Goal: Task Accomplishment & Management: Manage account settings

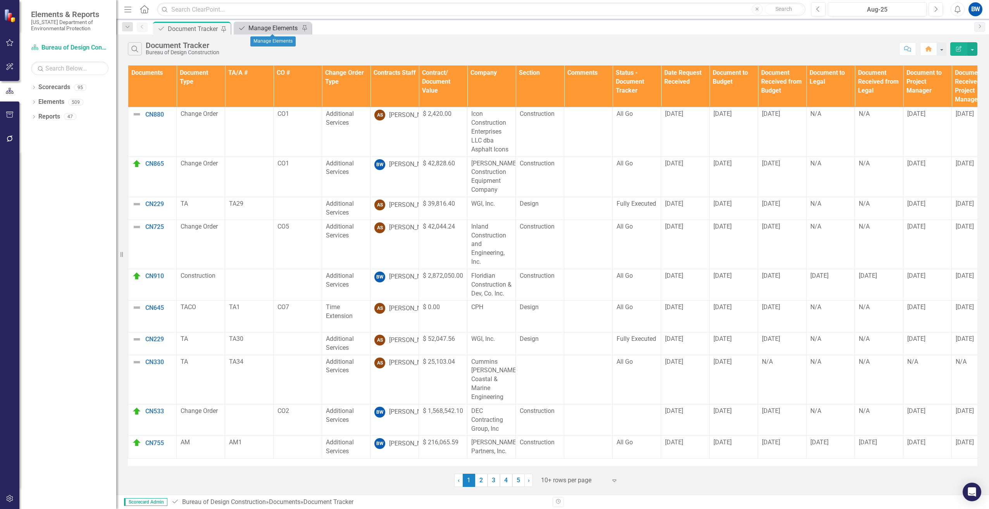
click at [288, 31] on div "Manage Elements" at bounding box center [273, 28] width 51 height 10
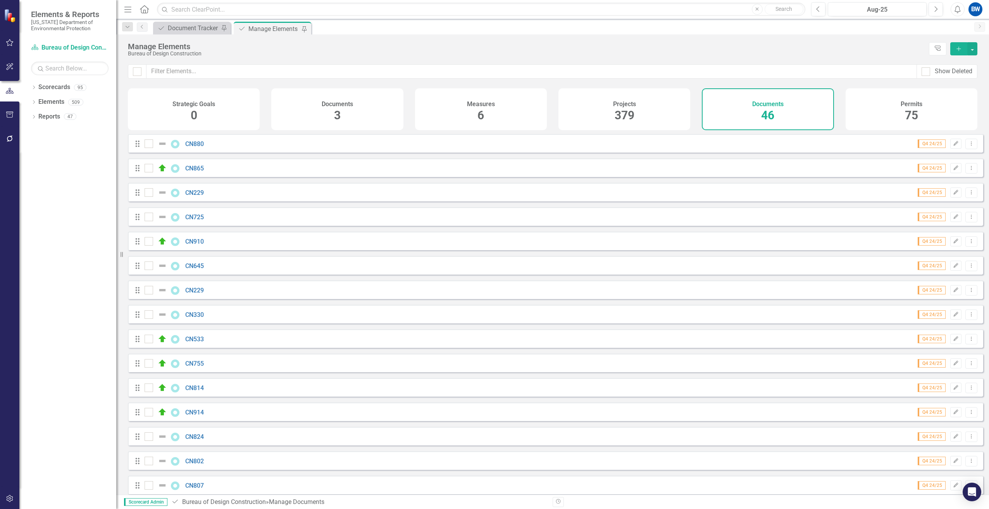
click at [957, 49] on icon "Add" at bounding box center [958, 48] width 7 height 5
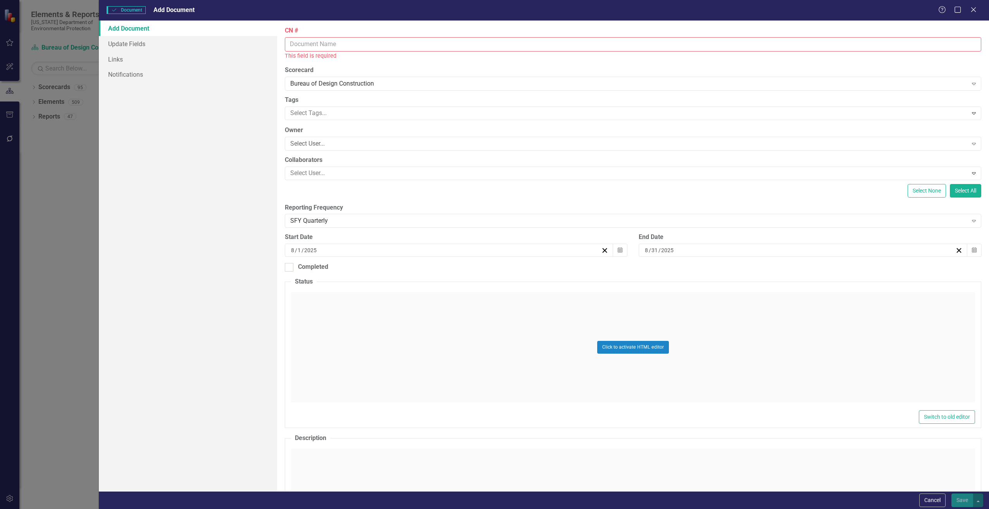
click at [318, 40] on input "CN #" at bounding box center [633, 44] width 696 height 14
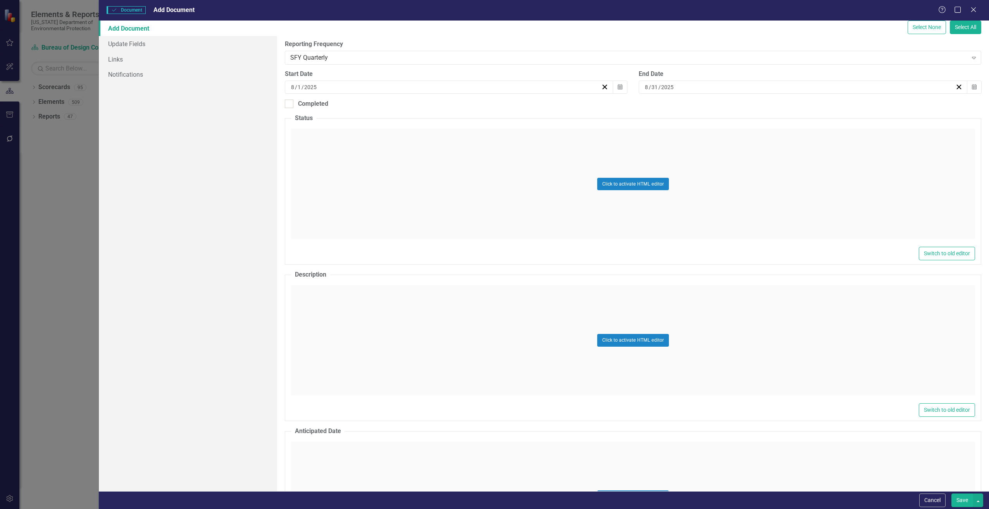
scroll to position [155, 0]
type input "CN852"
click at [313, 315] on div "Click to activate HTML editor" at bounding box center [633, 340] width 684 height 110
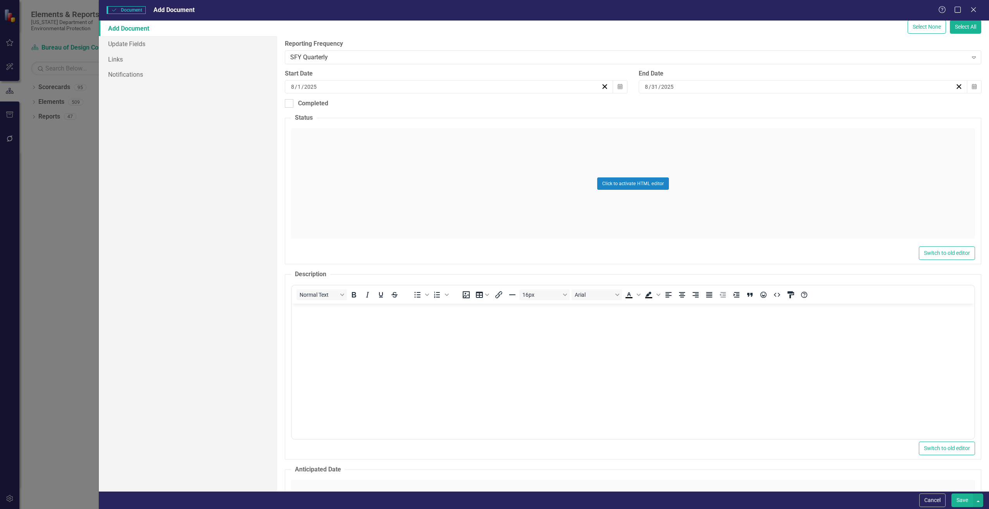
scroll to position [0, 0]
drag, startPoint x: 315, startPoint y: 351, endPoint x: 316, endPoint y: 343, distance: 7.4
click at [316, 350] on body "Rich Text Area. Press ALT-0 for help." at bounding box center [632, 362] width 682 height 116
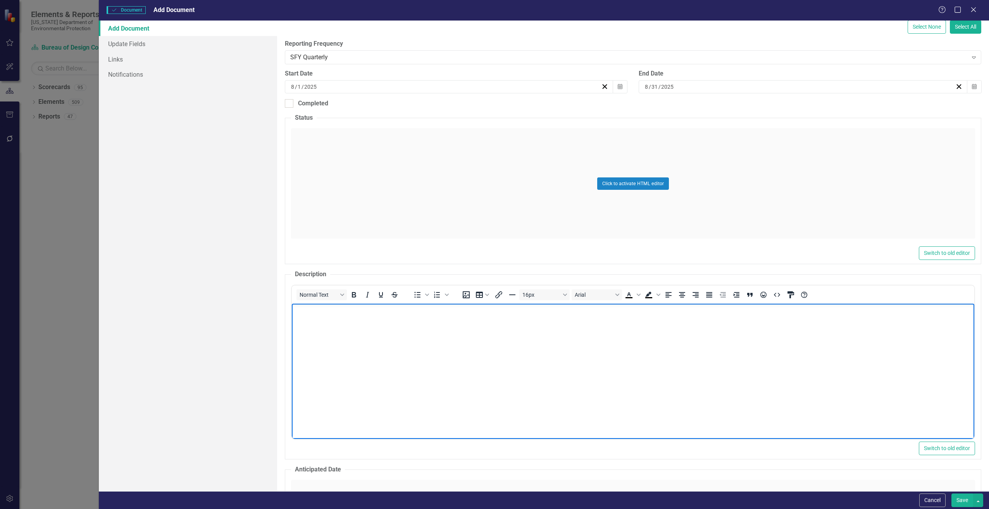
paste body "Rich Text Area. Press ALT-0 for help."
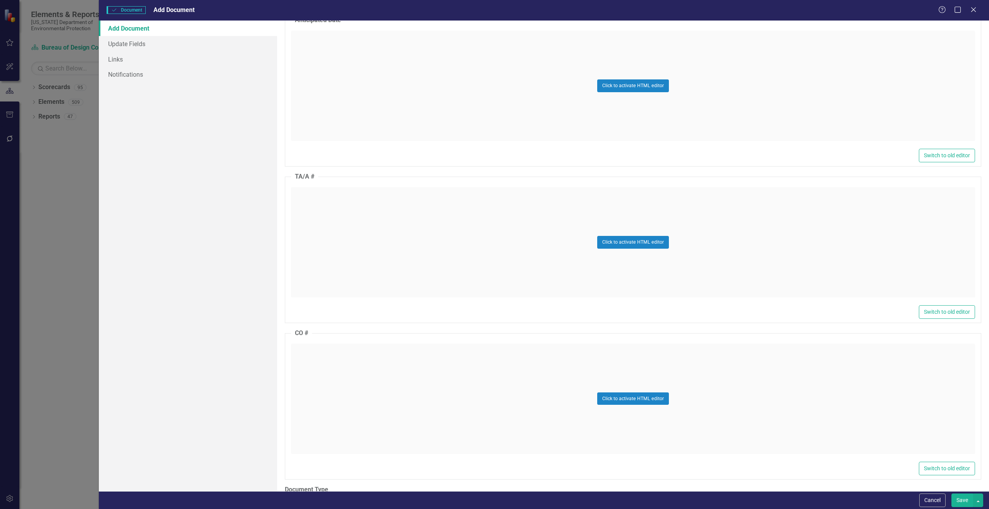
scroll to position [620, 0]
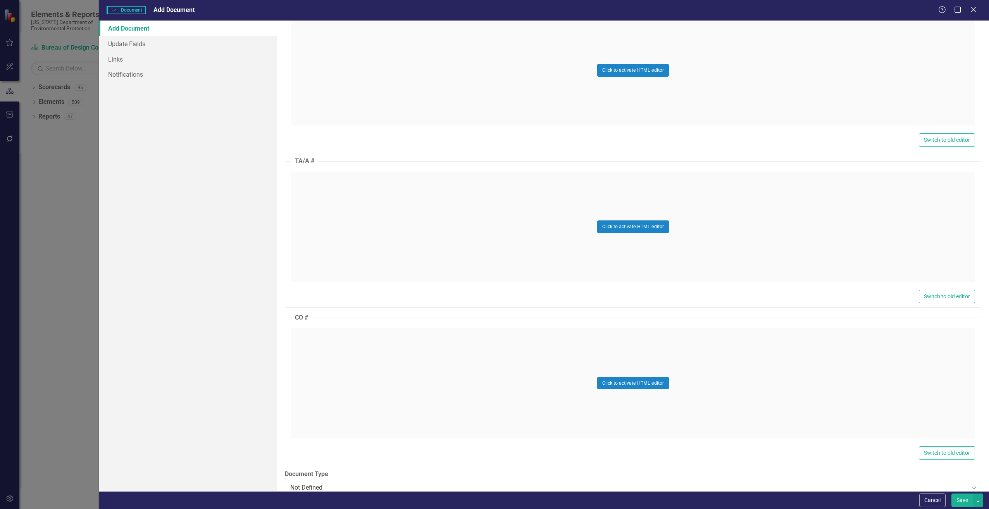
click at [317, 241] on div "Click to activate HTML editor" at bounding box center [633, 227] width 684 height 110
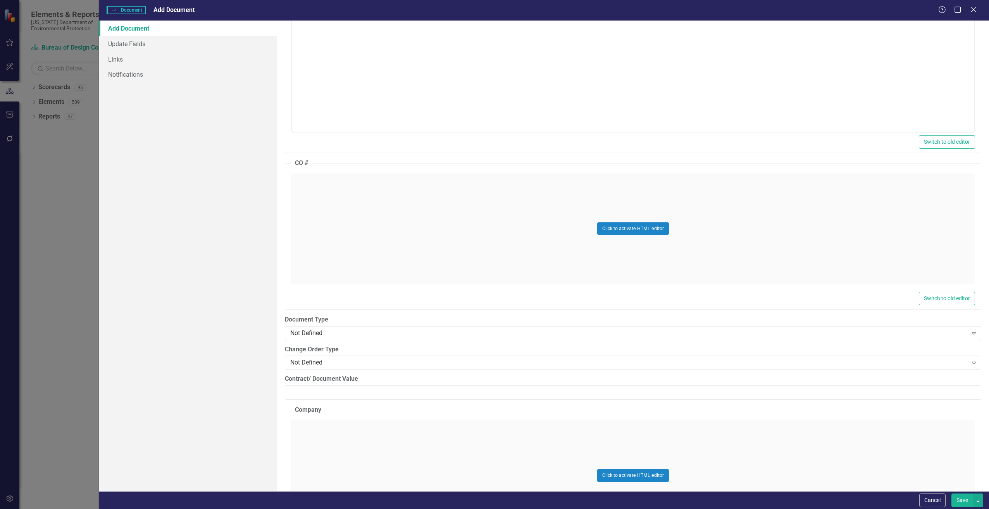
scroll to position [814, 0]
click at [313, 250] on div "Click to activate HTML editor" at bounding box center [633, 228] width 684 height 110
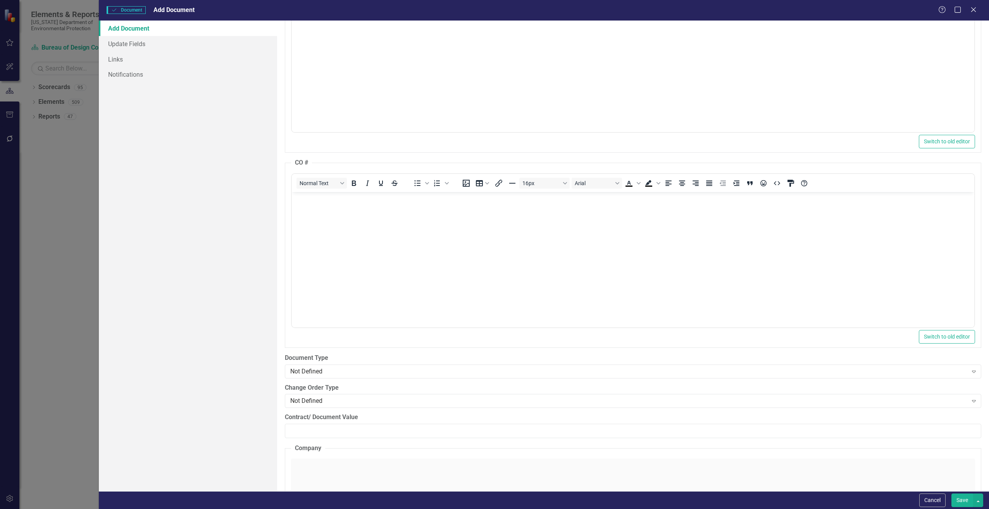
scroll to position [0, 0]
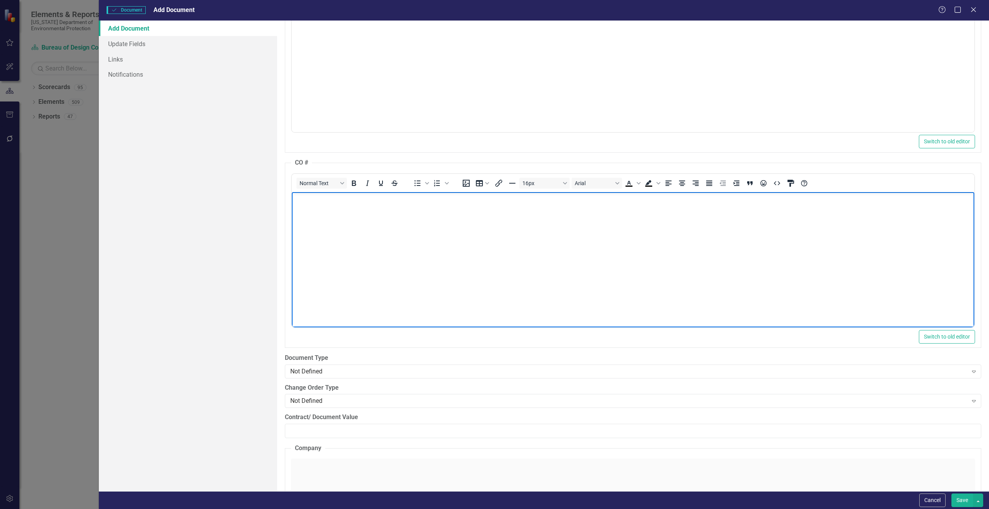
drag, startPoint x: 604, startPoint y: 441, endPoint x: 313, endPoint y: 249, distance: 349.0
click at [313, 249] on body "Rich Text Area. Press ALT-0 for help." at bounding box center [632, 250] width 682 height 116
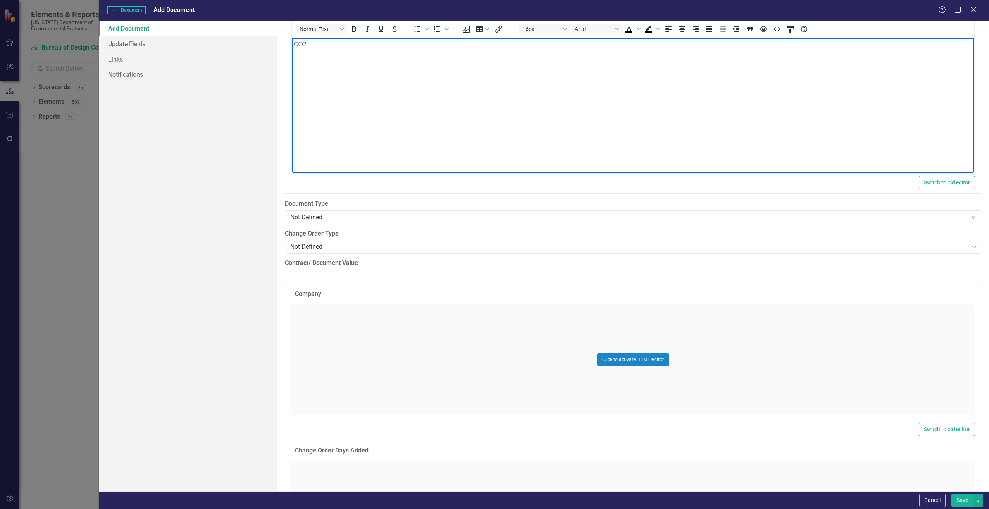
scroll to position [969, 0]
click at [318, 224] on div "ClearPoint Can Do More! How ClearPoint Can Help Close Enterprise plans can auto…" at bounding box center [633, 256] width 712 height 471
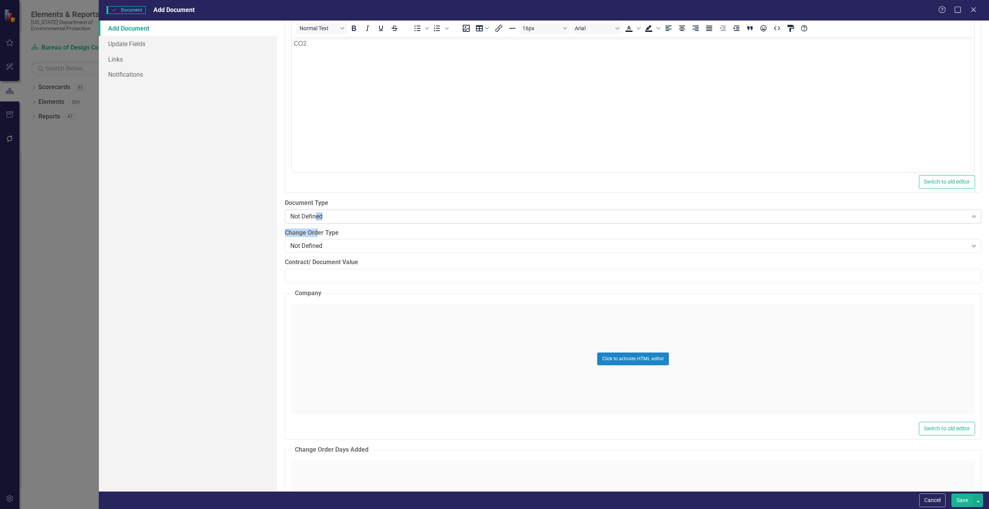
drag, startPoint x: 318, startPoint y: 224, endPoint x: 303, endPoint y: 222, distance: 15.3
click at [303, 222] on div "Not Defined Expand" at bounding box center [633, 217] width 696 height 14
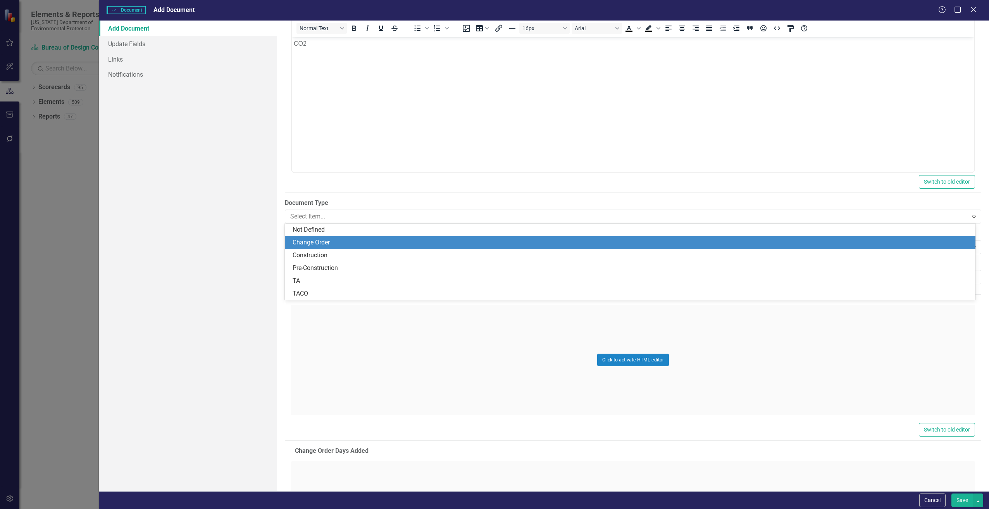
click at [306, 244] on div "Change Order" at bounding box center [632, 242] width 678 height 9
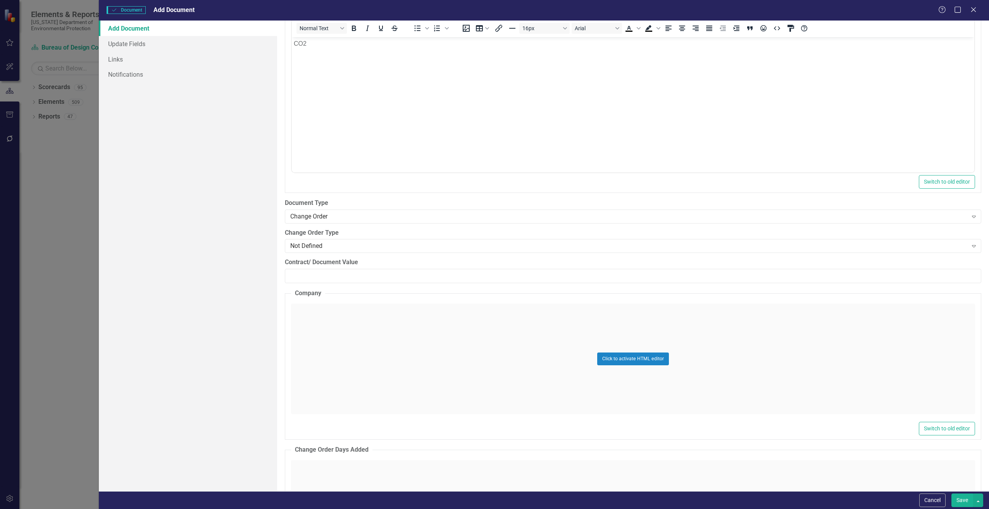
click at [306, 244] on div "Not Defined" at bounding box center [628, 246] width 677 height 9
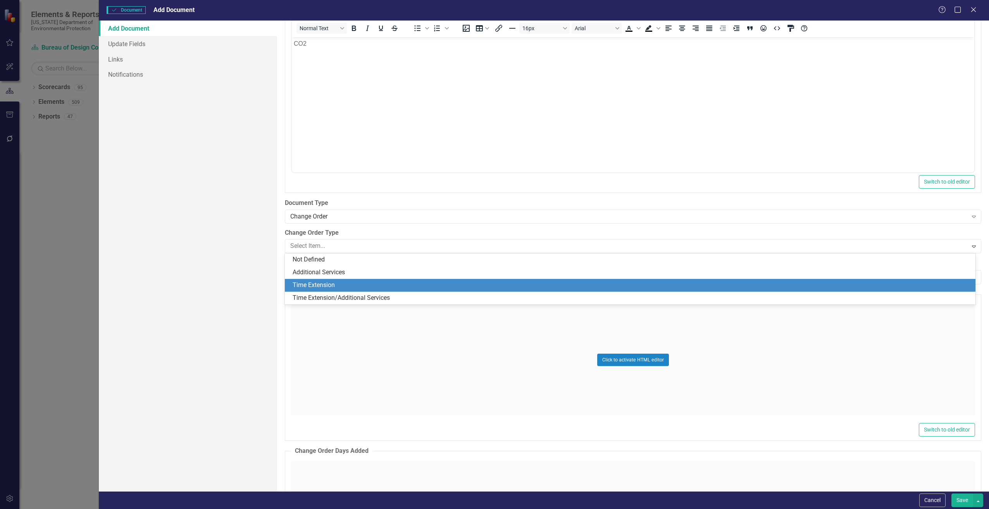
click at [303, 282] on div "Time Extension" at bounding box center [632, 285] width 678 height 9
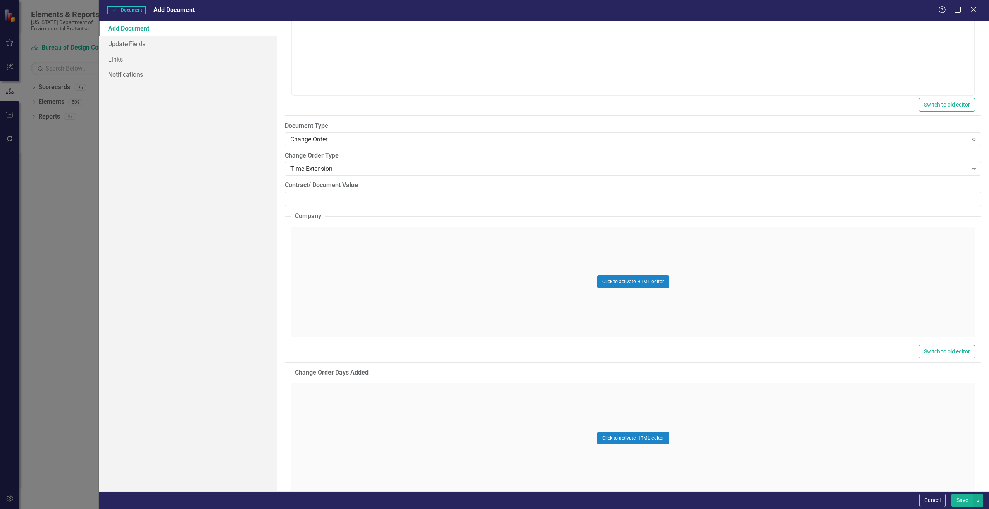
scroll to position [1046, 0]
click at [304, 201] on input "Contract/ Document Value" at bounding box center [633, 198] width 696 height 14
type input "0"
click at [320, 250] on div "Click to activate HTML editor" at bounding box center [633, 281] width 684 height 110
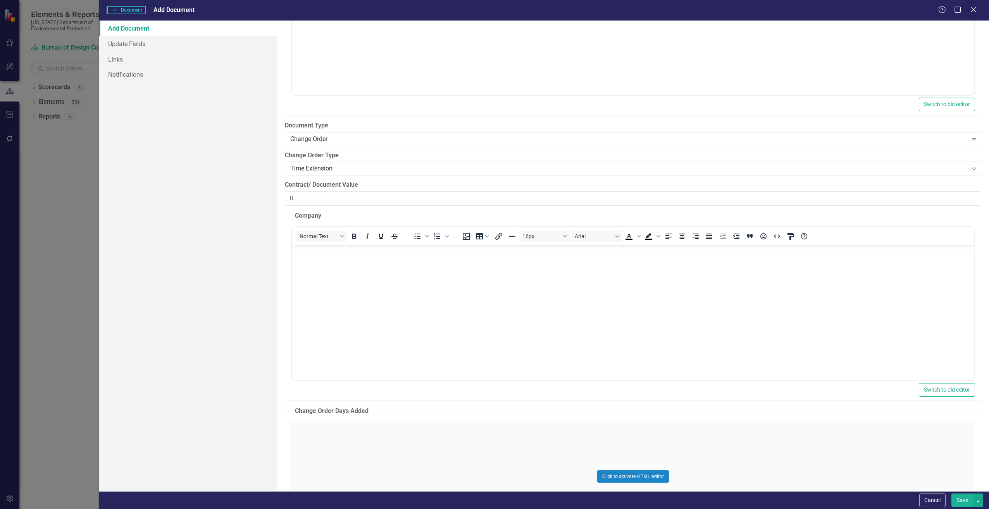
scroll to position [0, 0]
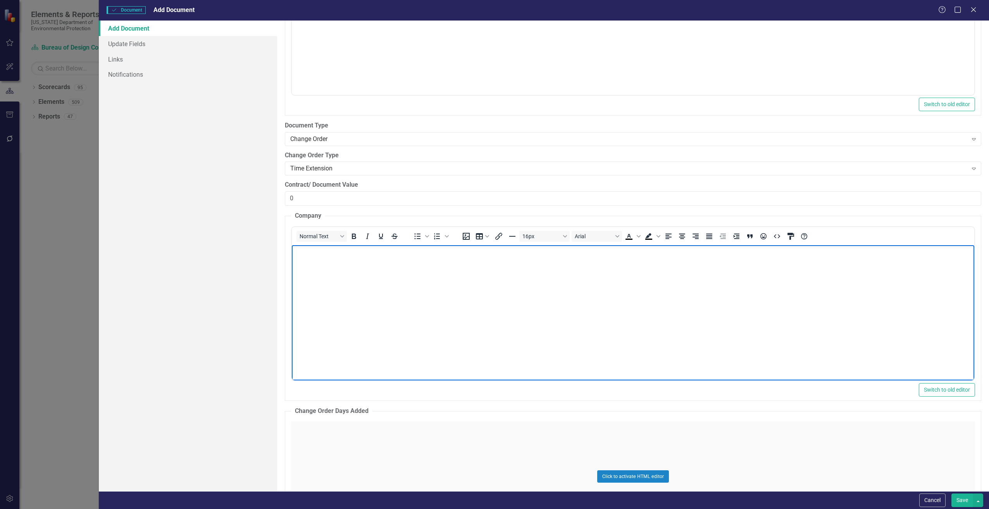
click at [359, 301] on body "Rich Text Area. Press ALT-0 for help." at bounding box center [632, 303] width 682 height 116
paste body "Rich Text Area. Press ALT-0 for help."
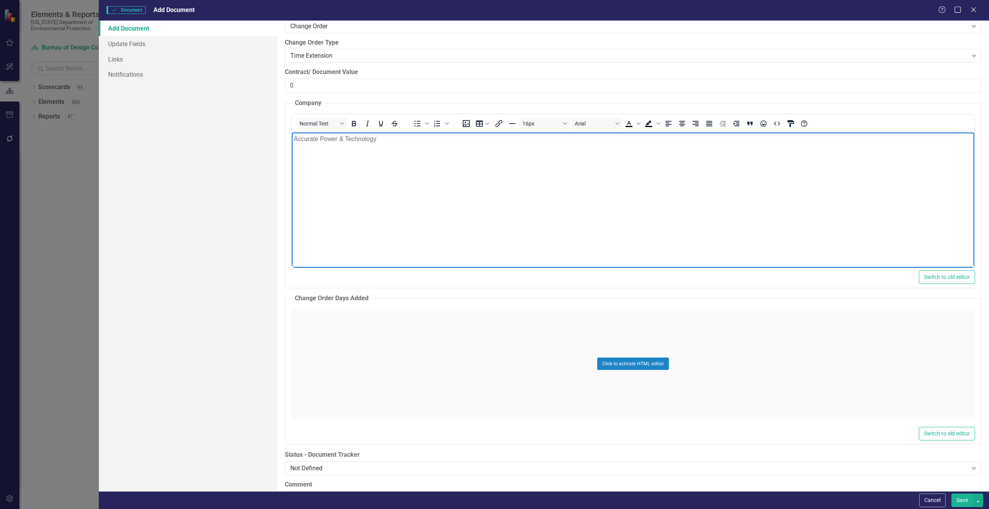
scroll to position [1162, 0]
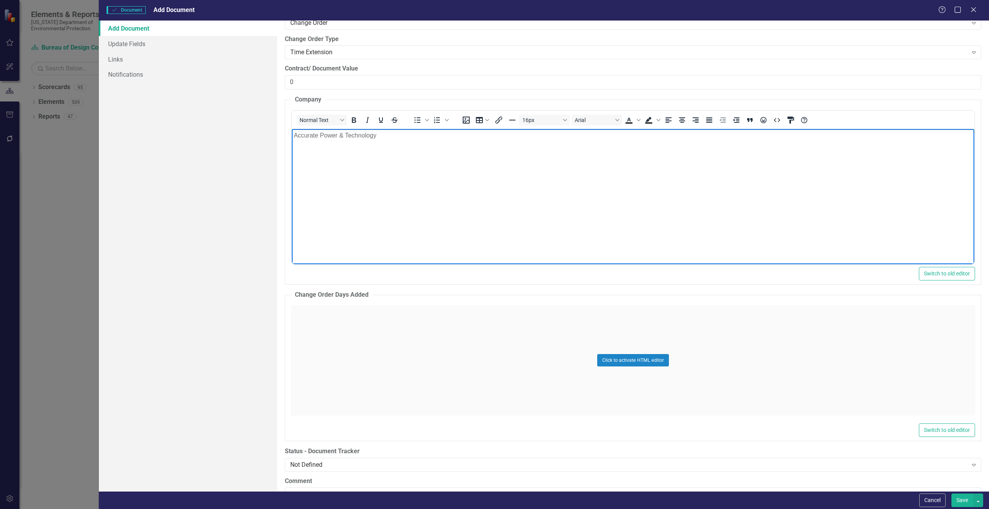
click at [349, 344] on div "Click to activate HTML editor" at bounding box center [633, 360] width 684 height 110
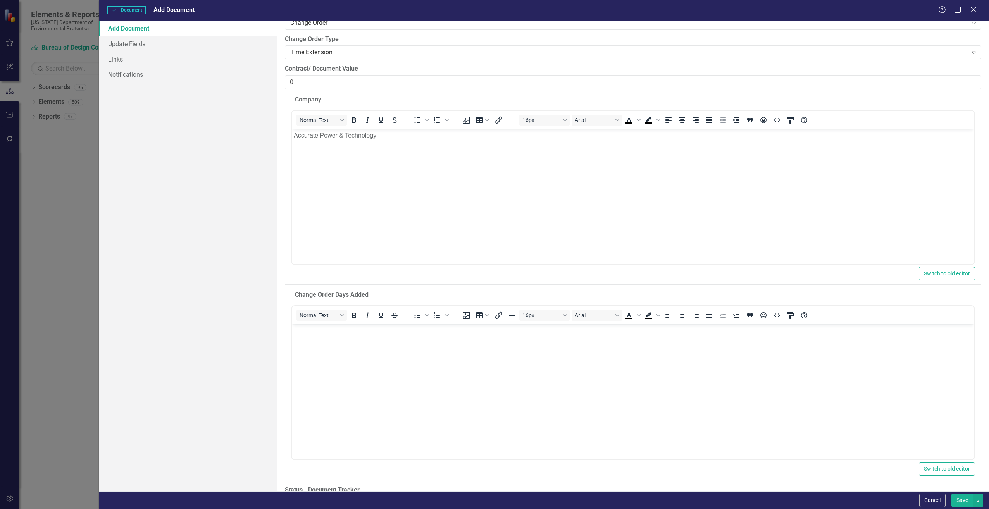
scroll to position [0, 0]
click at [346, 345] on body "Rich Text Area. Press ALT-0 for help." at bounding box center [632, 382] width 682 height 116
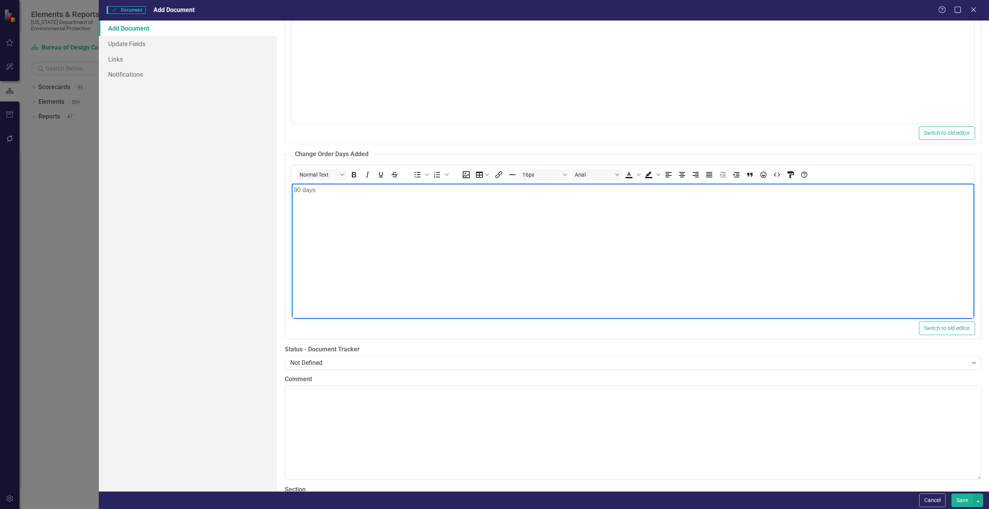
scroll to position [1317, 0]
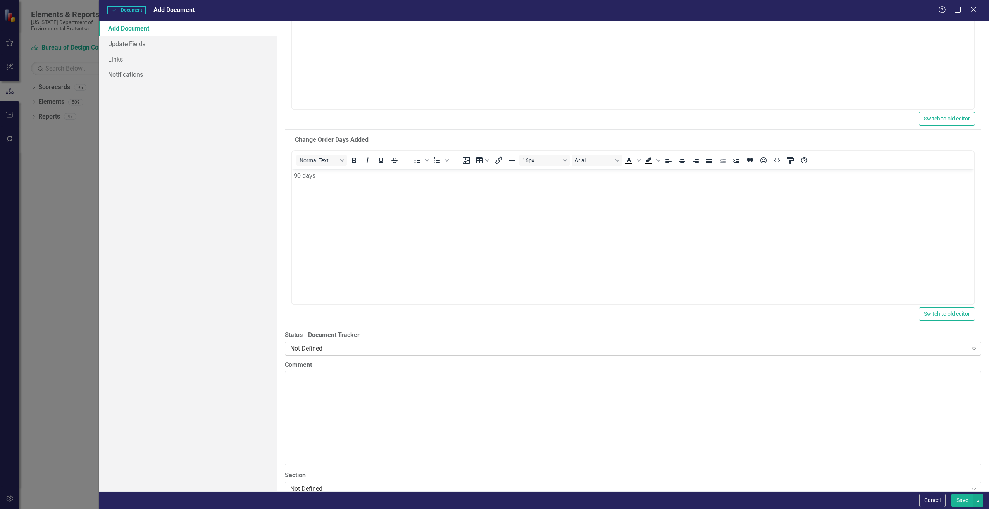
click at [335, 345] on div "Not Defined" at bounding box center [628, 348] width 677 height 9
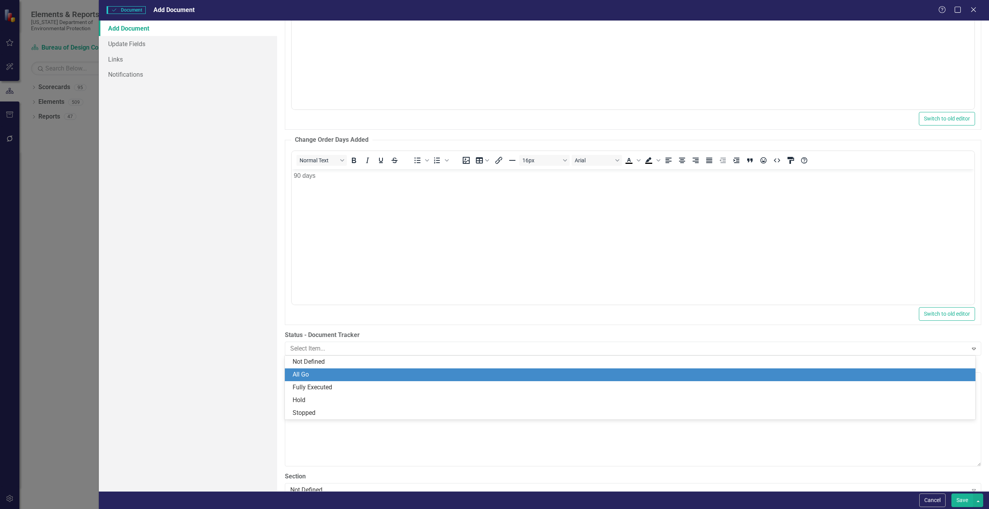
click at [317, 373] on div "All Go" at bounding box center [632, 374] width 678 height 9
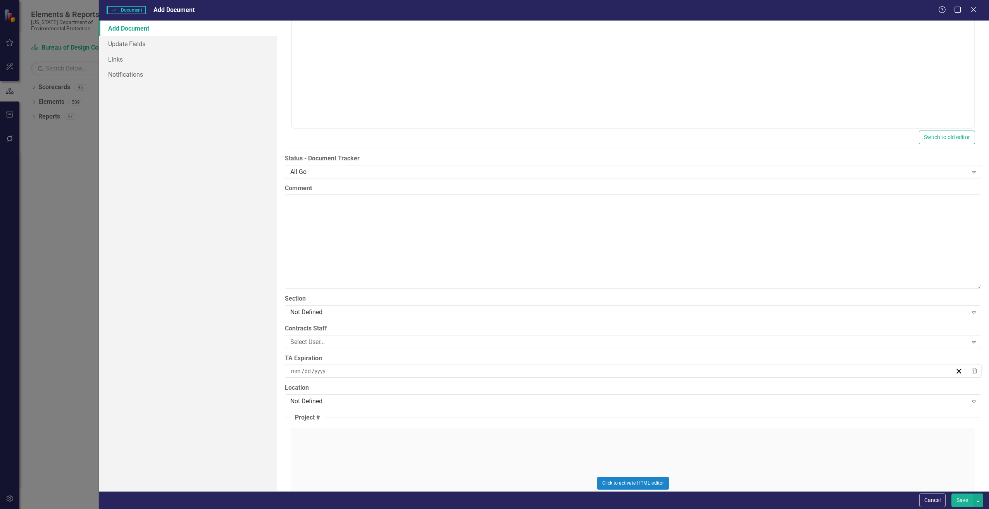
scroll to position [1511, 0]
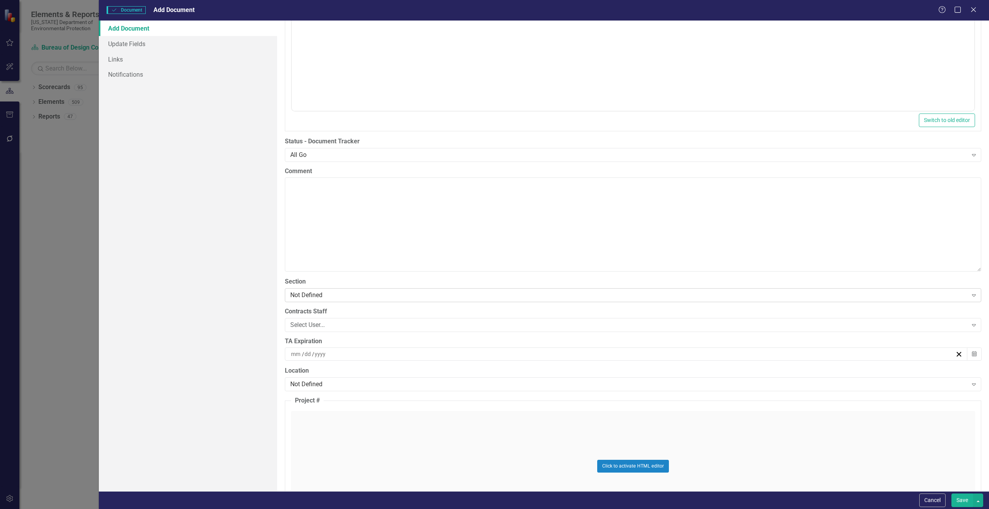
click at [301, 291] on div "Not Defined" at bounding box center [628, 295] width 677 height 9
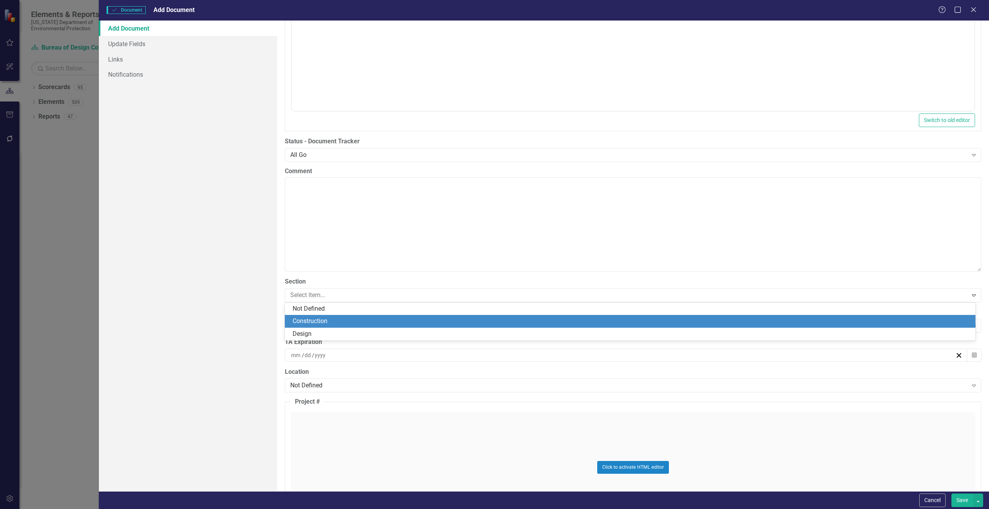
click at [302, 321] on div "Construction" at bounding box center [632, 321] width 678 height 9
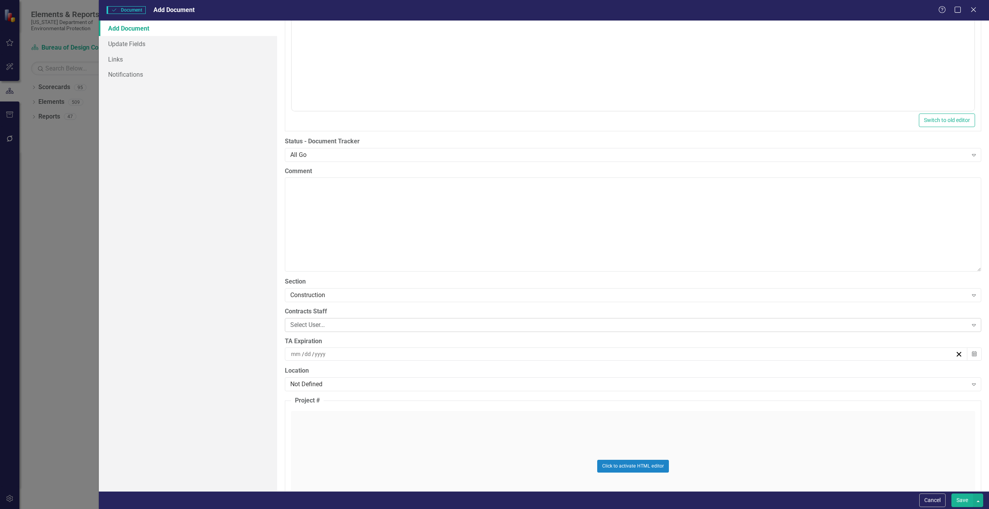
click at [302, 321] on div "Select User..." at bounding box center [628, 324] width 677 height 9
drag, startPoint x: 311, startPoint y: 325, endPoint x: 281, endPoint y: 325, distance: 29.8
click at [281, 325] on div "ClearPoint Can Do More! How ClearPoint Can Help Close Enterprise plans can auto…" at bounding box center [633, 256] width 712 height 471
type input "[PERSON_NAME]"
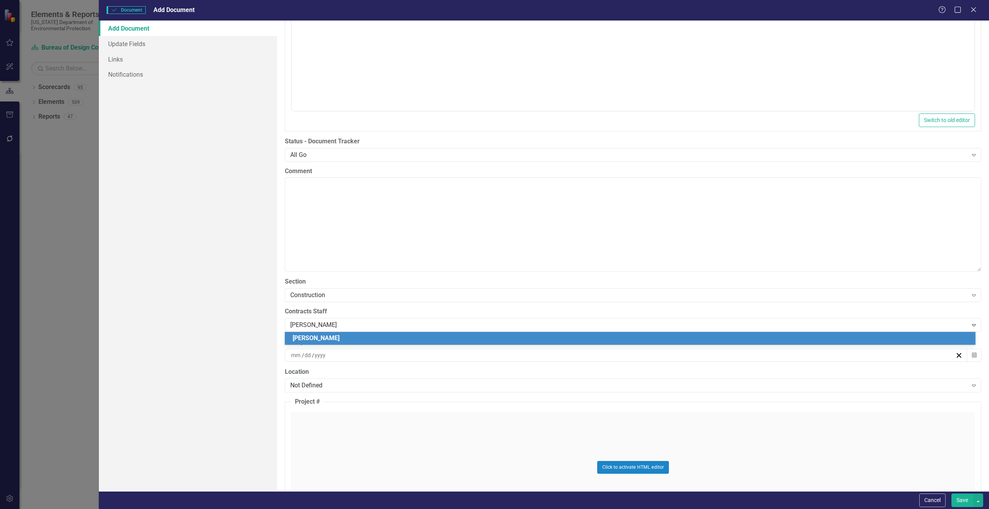
click at [328, 337] on span "[PERSON_NAME]" at bounding box center [316, 337] width 47 height 7
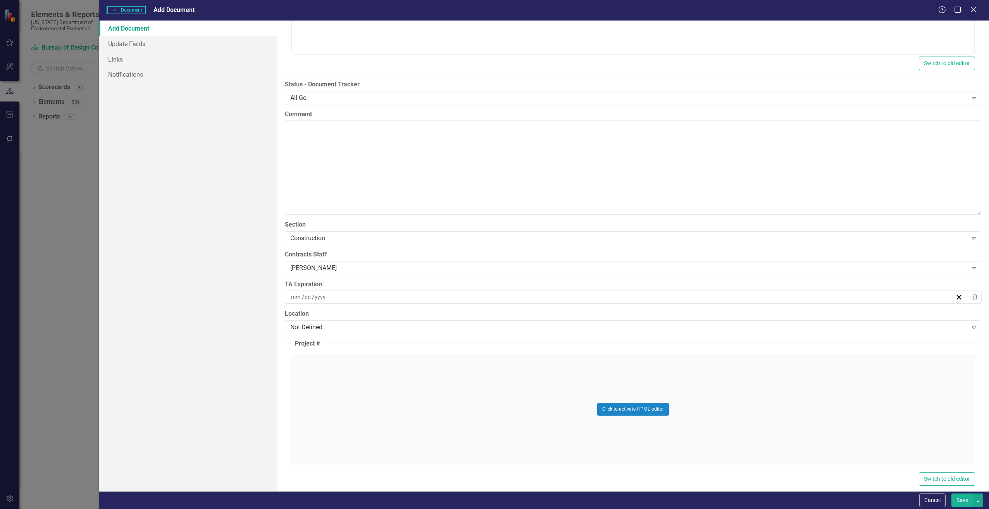
scroll to position [1589, 0]
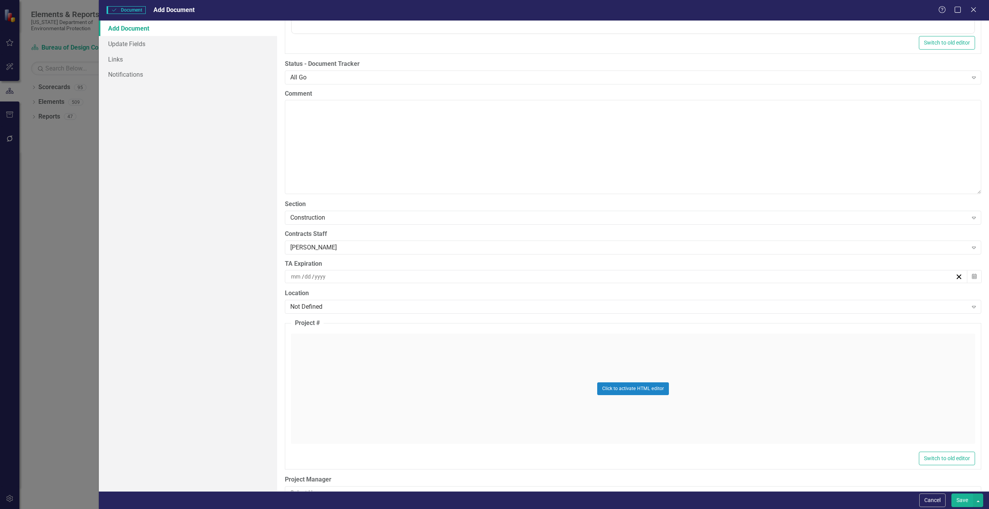
click at [300, 277] on input at bounding box center [296, 277] width 11 height 8
click at [297, 279] on input "number" at bounding box center [296, 277] width 10 height 8
type input "11"
type input "14"
type input "2026"
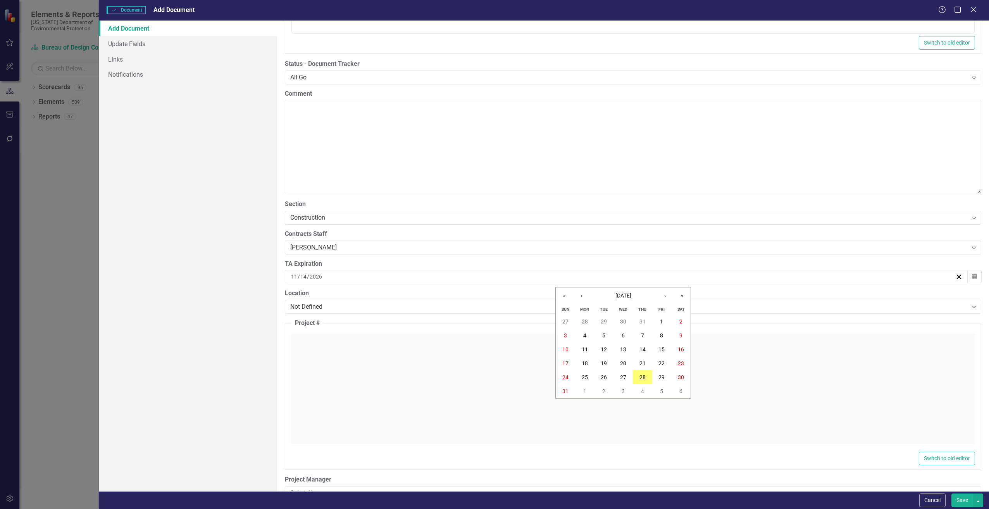
click at [282, 303] on div "ClearPoint Can Do More! How ClearPoint Can Help Close Enterprise plans can auto…" at bounding box center [633, 256] width 712 height 471
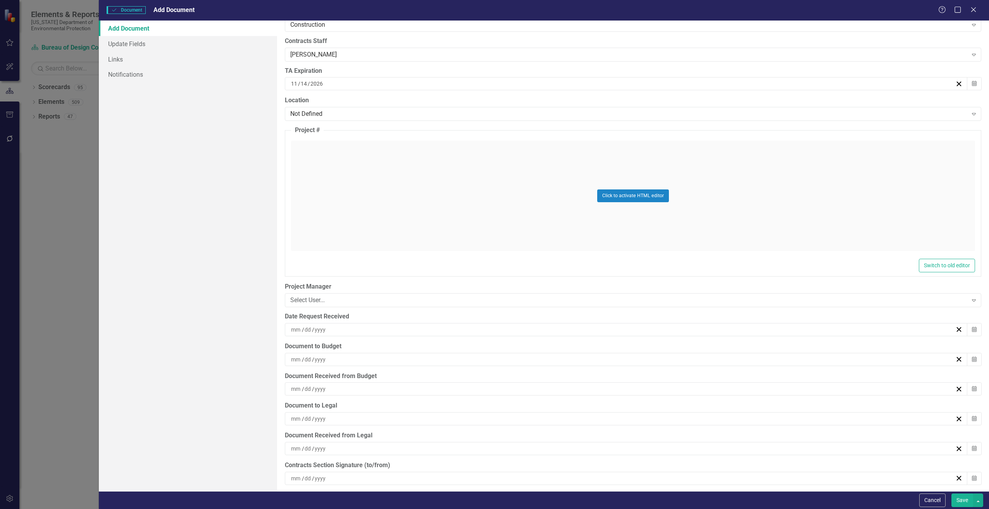
scroll to position [1782, 0]
click at [296, 300] on div "Select User..." at bounding box center [628, 299] width 677 height 9
click at [281, 293] on div "ClearPoint Can Do More! How ClearPoint Can Help Close Enterprise plans can auto…" at bounding box center [633, 256] width 712 height 471
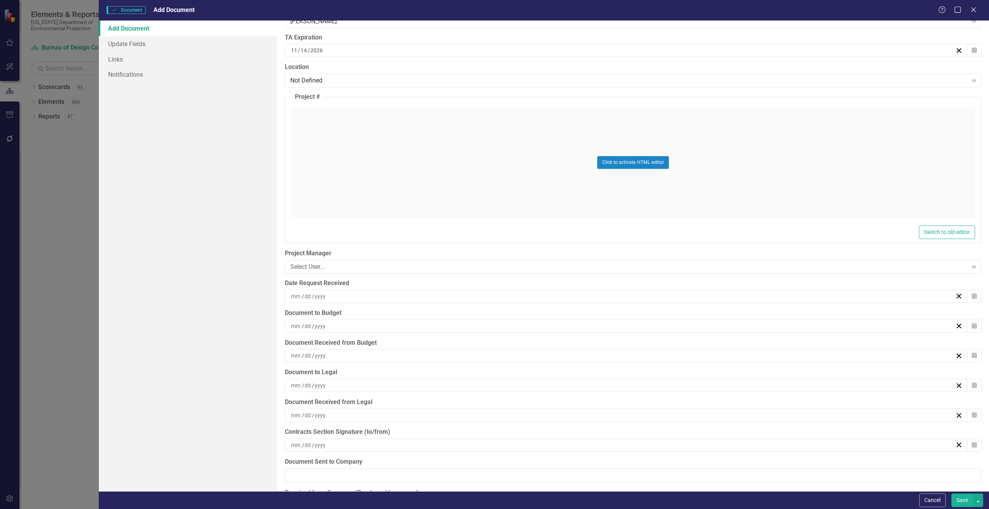
scroll to position [1860, 0]
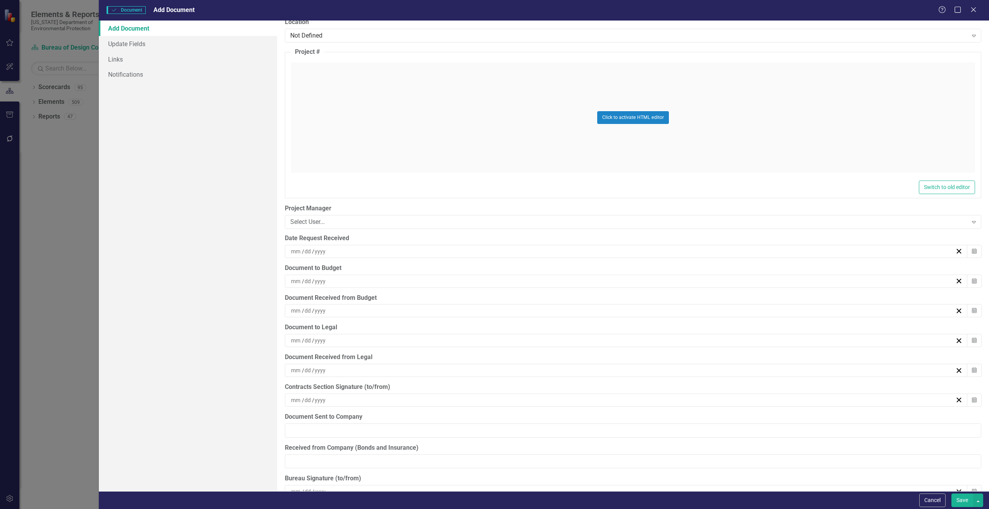
click at [304, 254] on input at bounding box center [308, 252] width 8 height 8
click at [622, 352] on abbr "27" at bounding box center [623, 352] width 6 height 6
click at [302, 312] on span "/" at bounding box center [303, 310] width 2 height 7
click at [641, 408] on abbr "28" at bounding box center [642, 411] width 6 height 6
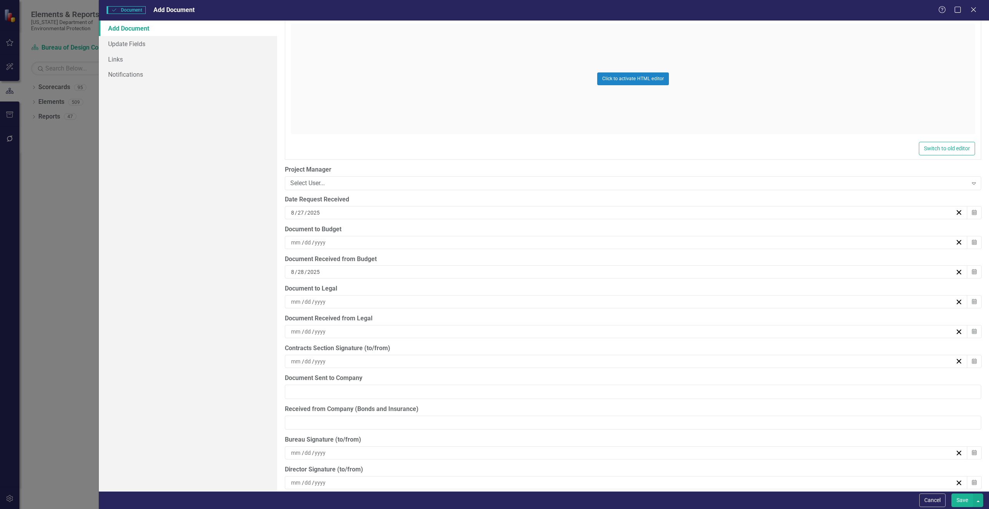
click at [959, 503] on button "Save" at bounding box center [962, 501] width 22 height 14
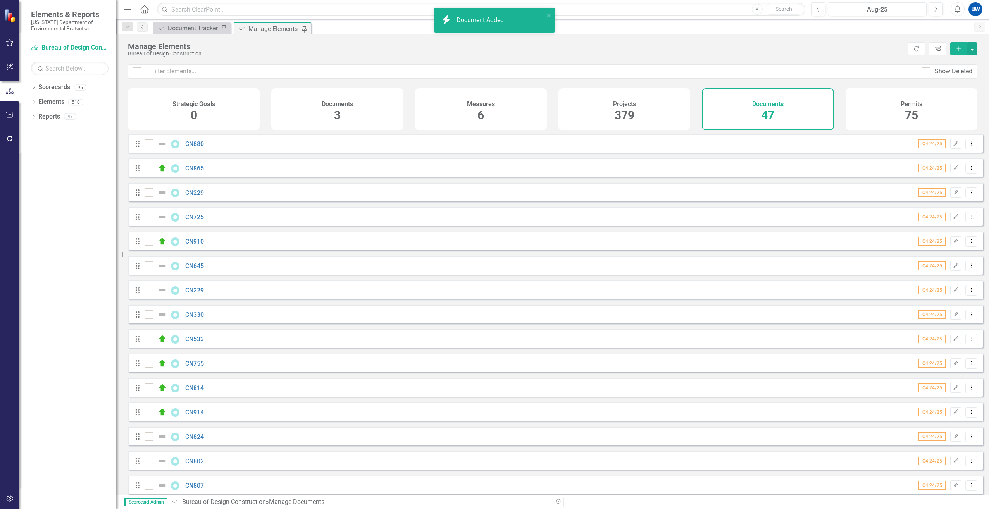
click at [603, 196] on div "Drag CN229 Q4 24/25 Edit Dropdown Menu" at bounding box center [555, 192] width 855 height 19
click at [196, 28] on div "Document Tracker" at bounding box center [193, 28] width 51 height 10
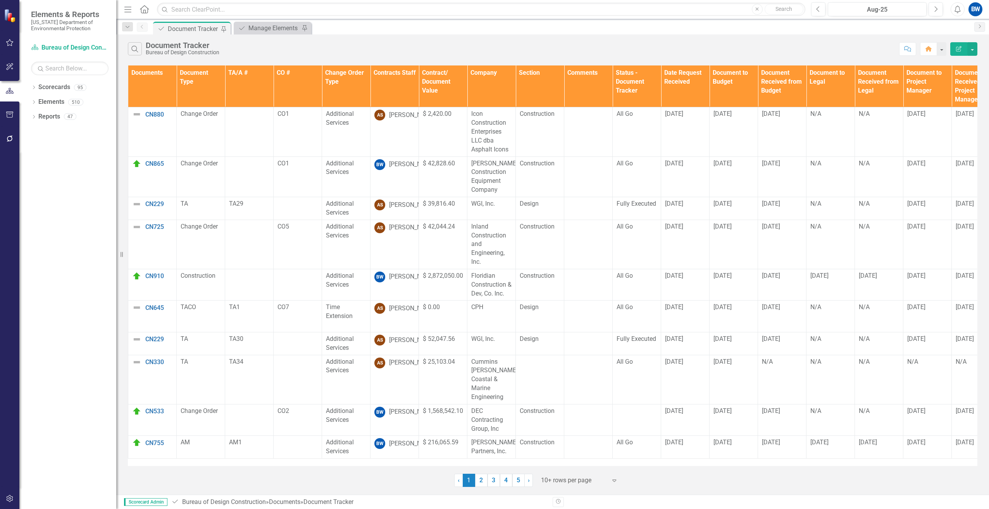
click at [380, 82] on th "Contracts Staff" at bounding box center [394, 86] width 48 height 42
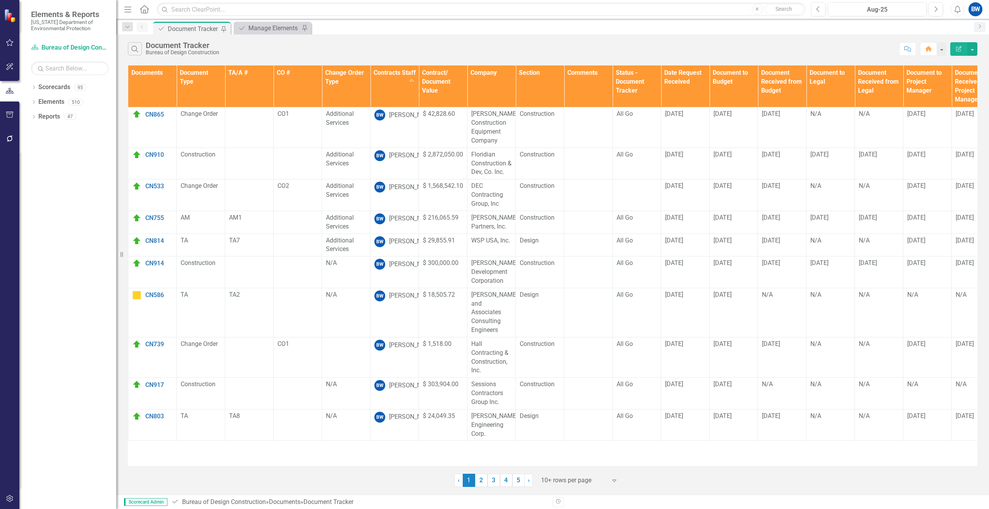
click at [558, 479] on div at bounding box center [574, 480] width 66 height 10
click at [553, 442] on div "50+ rows per page" at bounding box center [580, 441] width 73 height 9
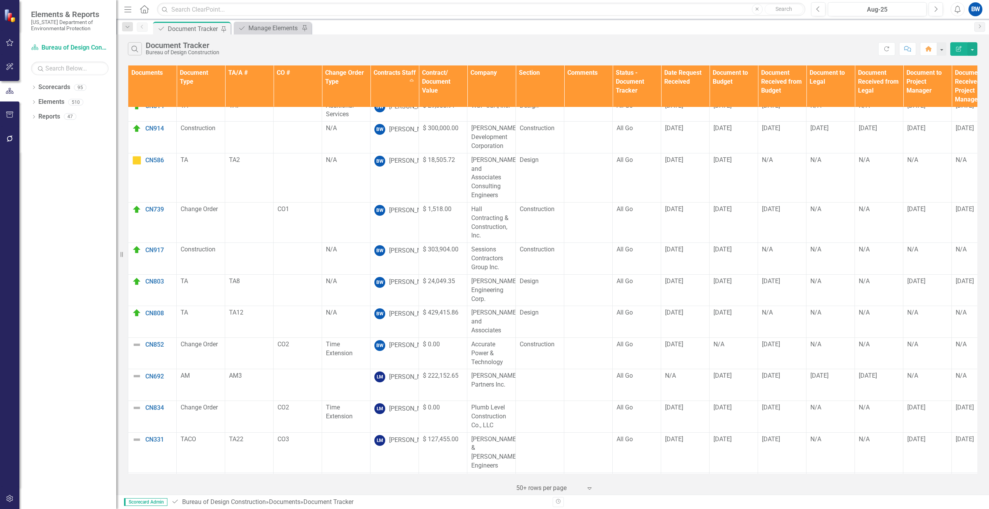
scroll to position [116, 0]
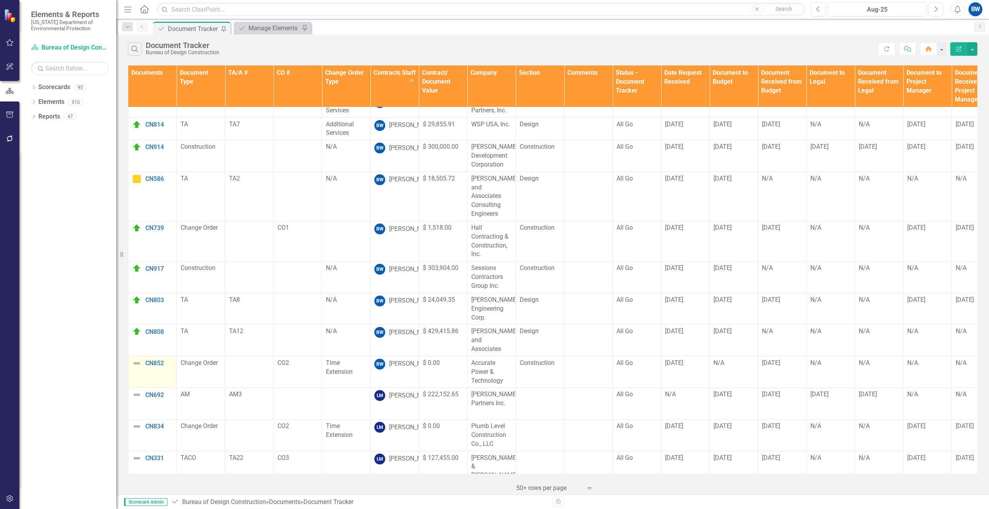
click at [135, 359] on img at bounding box center [136, 363] width 9 height 9
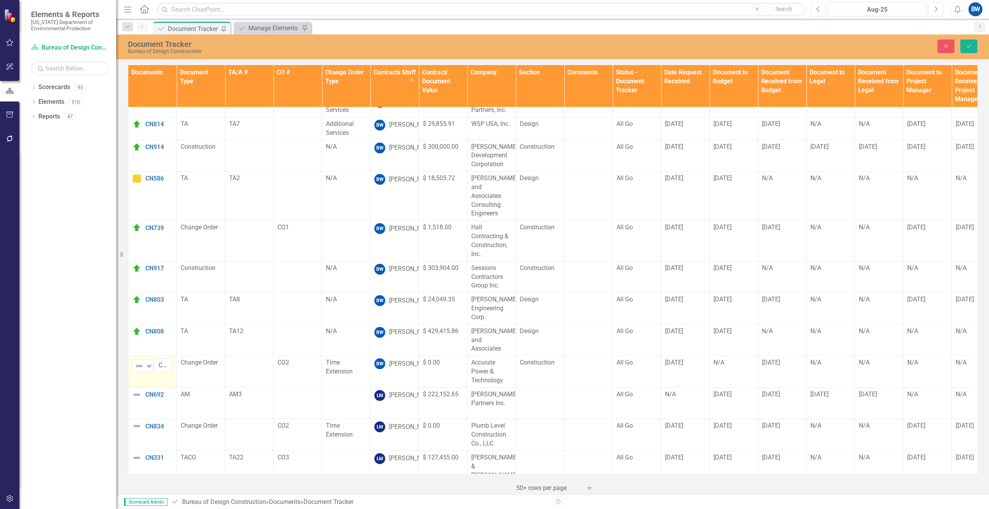
click at [135, 361] on div "Not Defined" at bounding box center [140, 366] width 12 height 11
click at [150, 390] on div "On Target" at bounding box center [172, 388] width 65 height 9
click at [963, 41] on button "Save" at bounding box center [968, 47] width 17 height 14
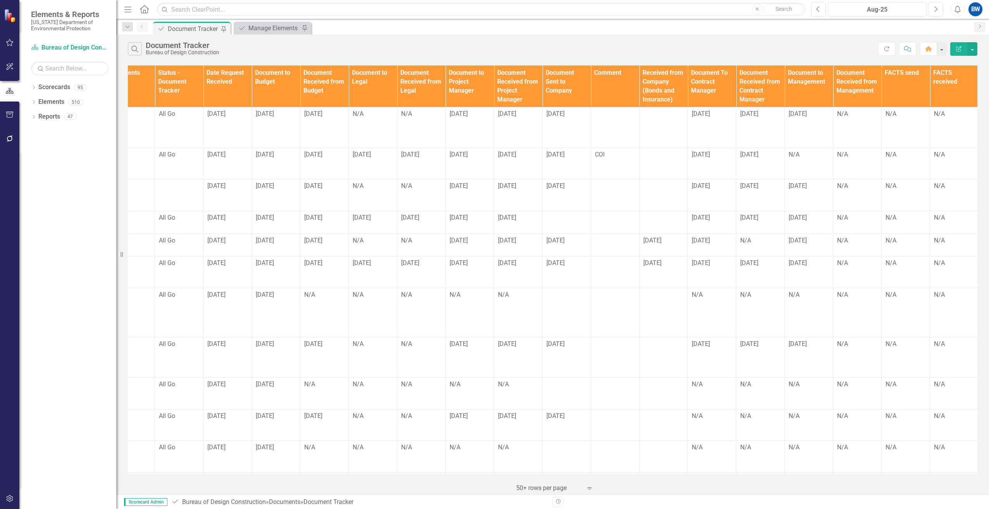
scroll to position [0, 459]
click at [652, 158] on div at bounding box center [662, 154] width 40 height 9
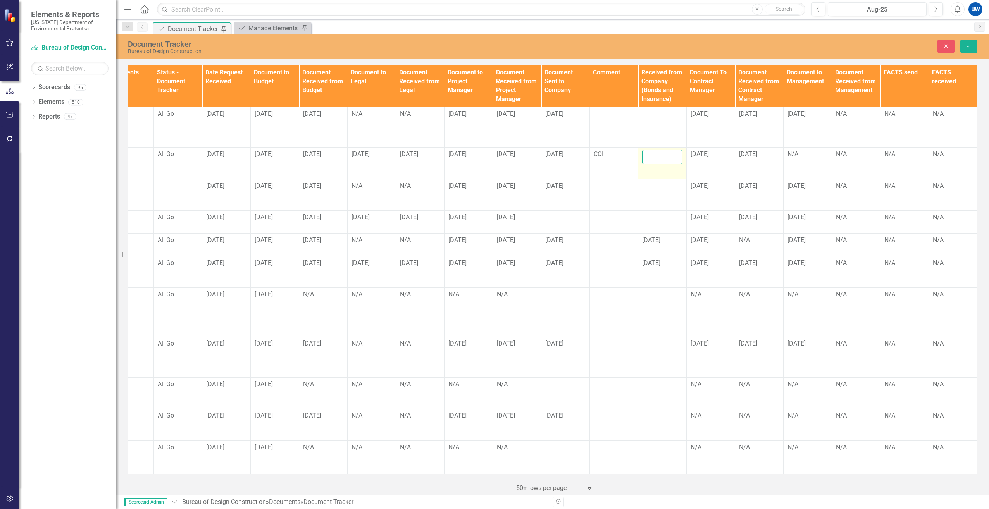
click at [652, 159] on input "text" at bounding box center [662, 157] width 40 height 14
type input "[DATE]"
click at [966, 42] on button "Save" at bounding box center [968, 47] width 17 height 14
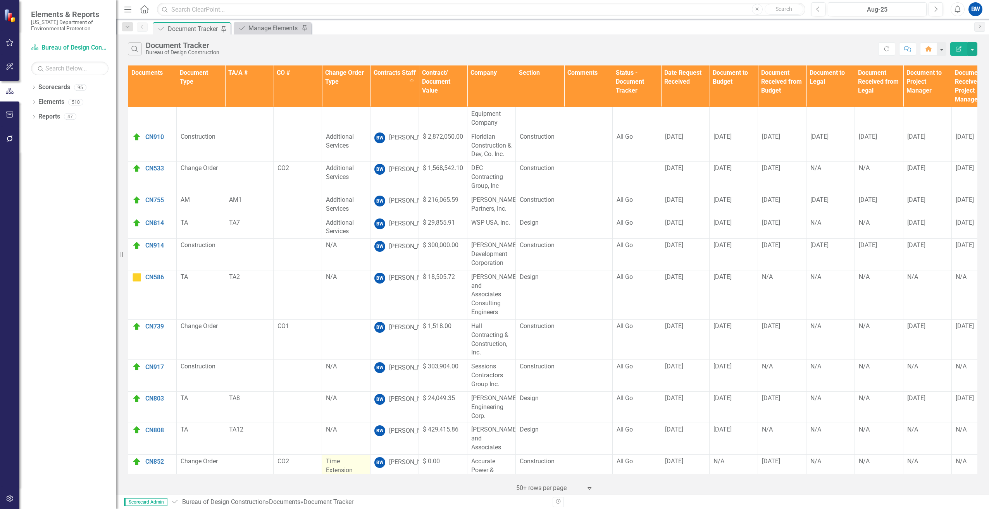
scroll to position [0, 0]
